Goal: Information Seeking & Learning: Learn about a topic

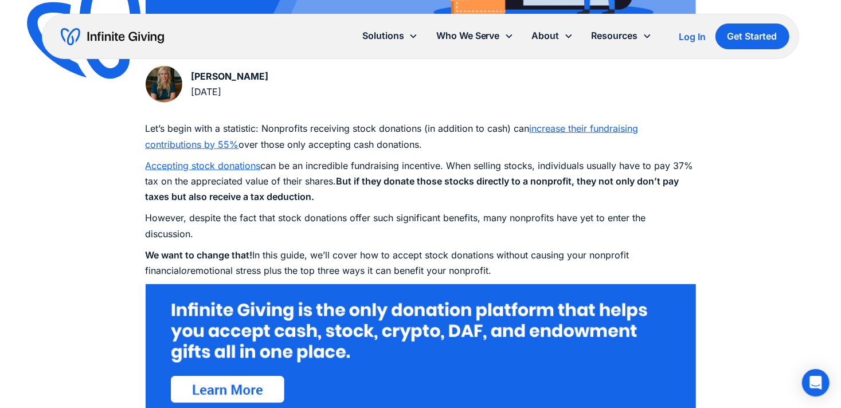
scroll to position [568, 0]
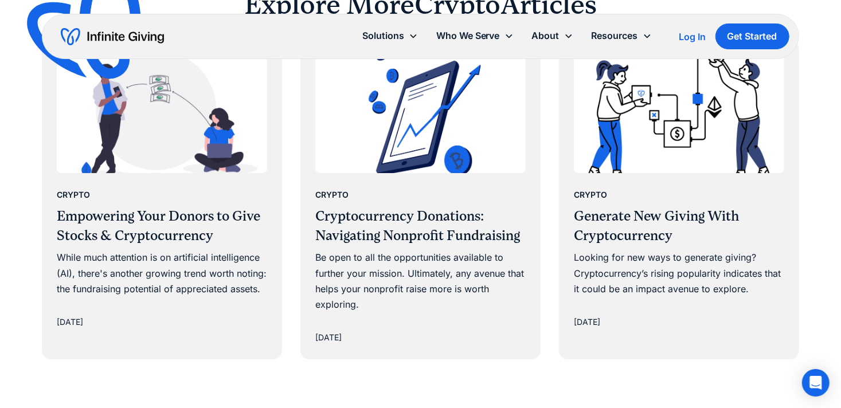
scroll to position [2477, 0]
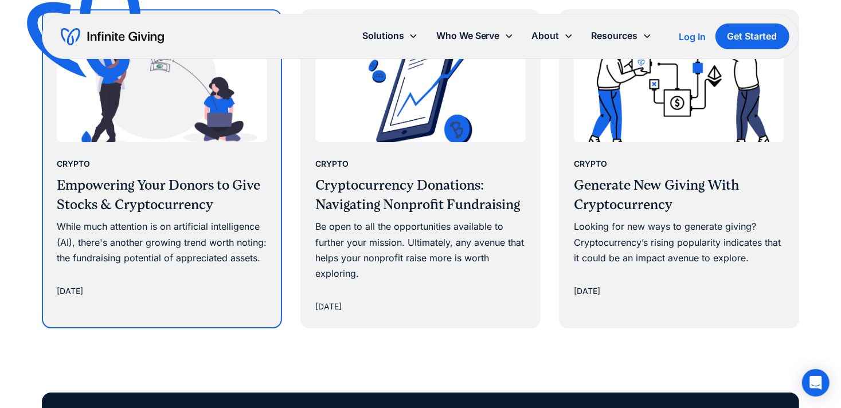
click at [158, 218] on div "Crypto Empowering Your Donors to Give Stocks & Cryptocurrency While much attent…" at bounding box center [162, 211] width 210 height 110
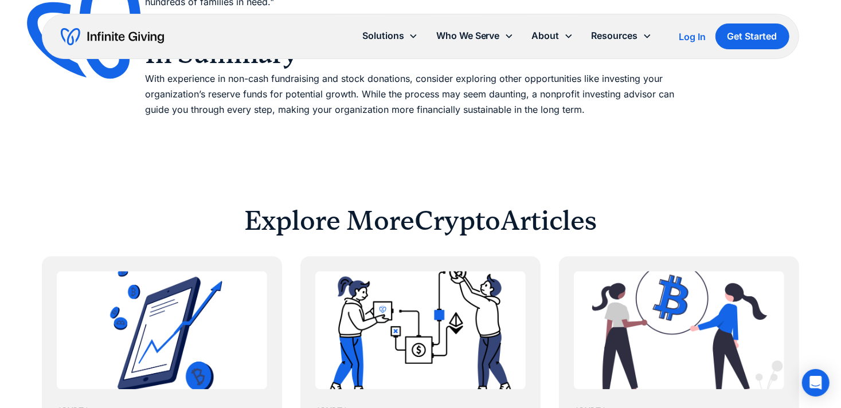
scroll to position [1961, 0]
